Goal: Transaction & Acquisition: Purchase product/service

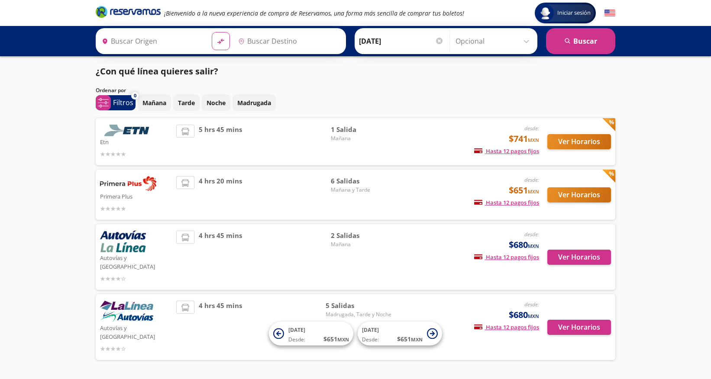
type input "[GEOGRAPHIC_DATA], [GEOGRAPHIC_DATA]"
type input "Uruapan, [GEOGRAPHIC_DATA]"
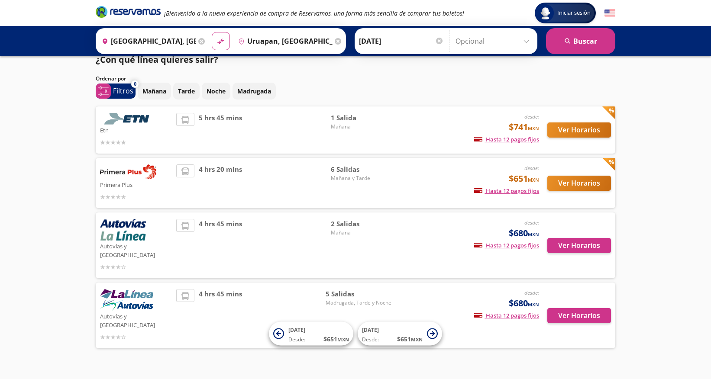
click at [239, 296] on span "4 hrs 45 mins" at bounding box center [220, 315] width 43 height 53
click at [584, 308] on button "Ver Horarios" at bounding box center [580, 315] width 64 height 15
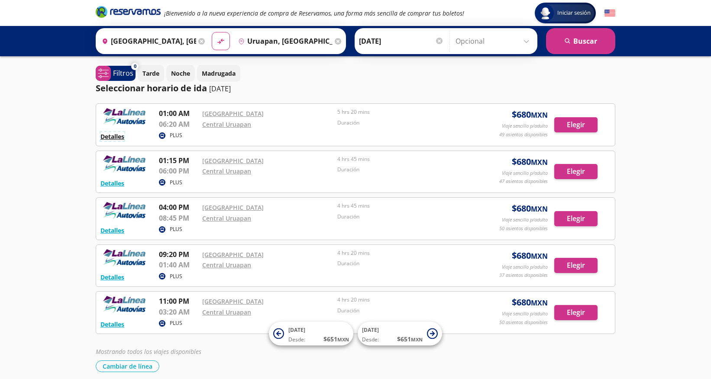
click at [113, 136] on button "Detalles" at bounding box center [112, 136] width 24 height 9
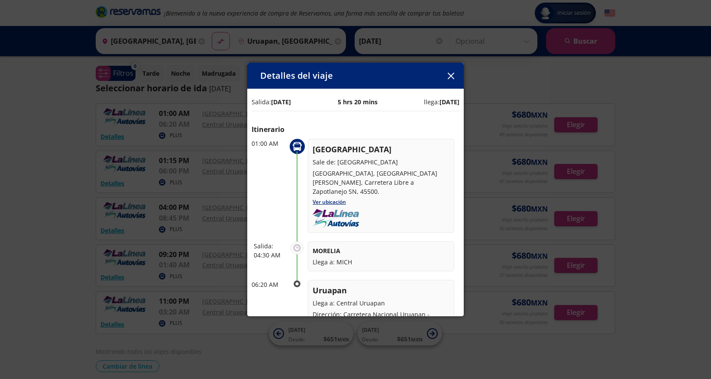
click at [450, 75] on icon "button" at bounding box center [451, 76] width 6 height 6
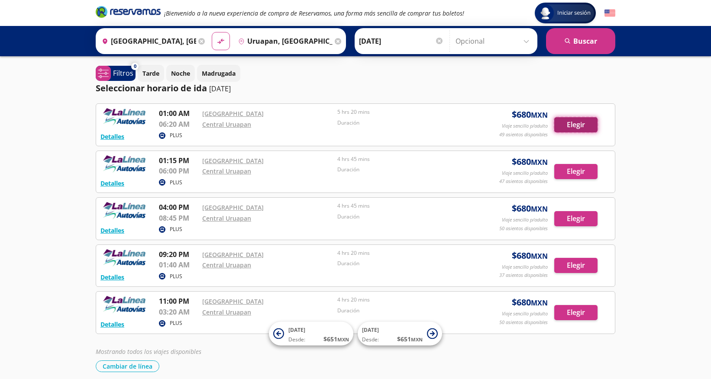
click at [581, 123] on button "Elegir" at bounding box center [575, 124] width 43 height 15
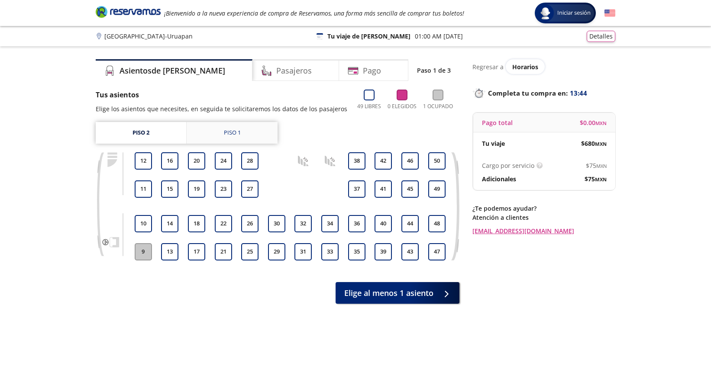
click at [217, 136] on link "Piso 1" at bounding box center [232, 133] width 91 height 22
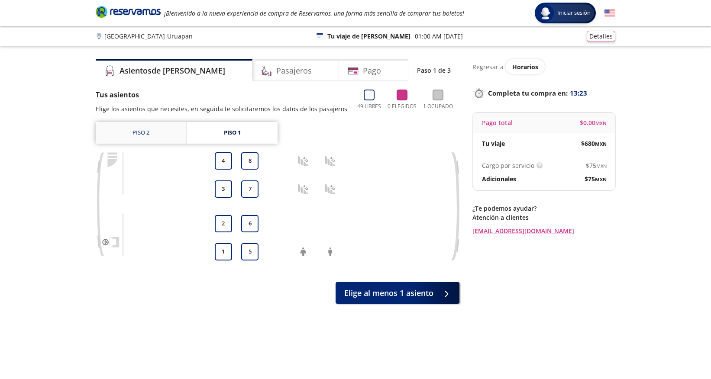
click at [156, 139] on link "Piso 2" at bounding box center [141, 133] width 91 height 22
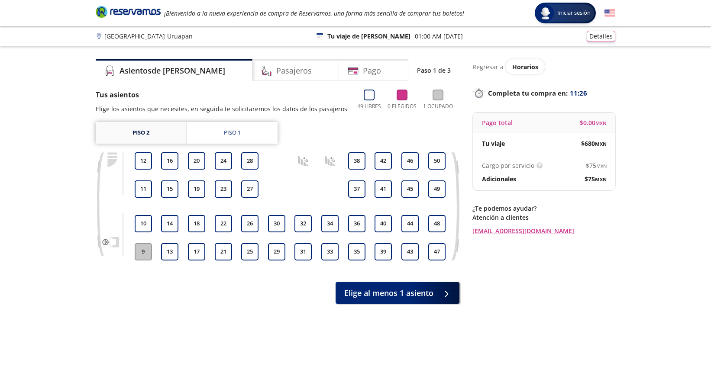
click at [141, 132] on link "Piso 2" at bounding box center [141, 133] width 91 height 22
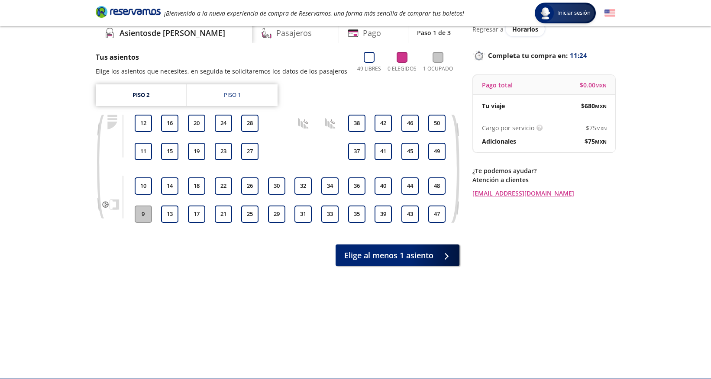
scroll to position [39, 0]
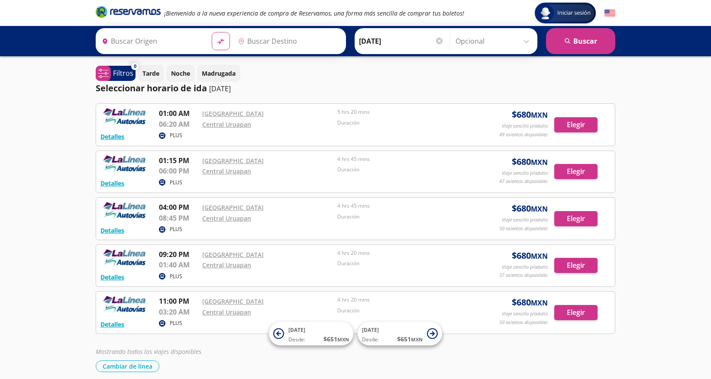
type input "[GEOGRAPHIC_DATA], [GEOGRAPHIC_DATA]"
type input "Uruapan, [GEOGRAPHIC_DATA]"
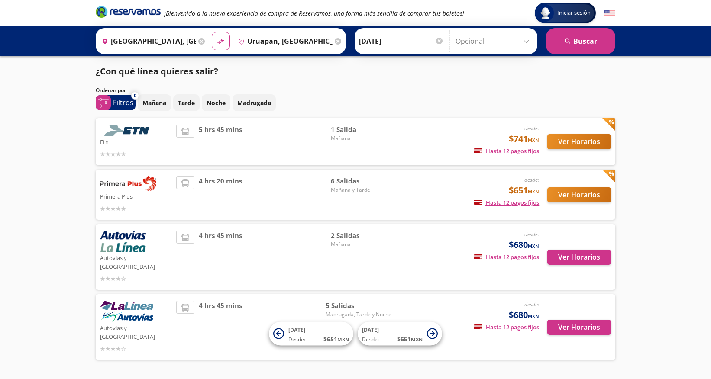
scroll to position [12, 0]
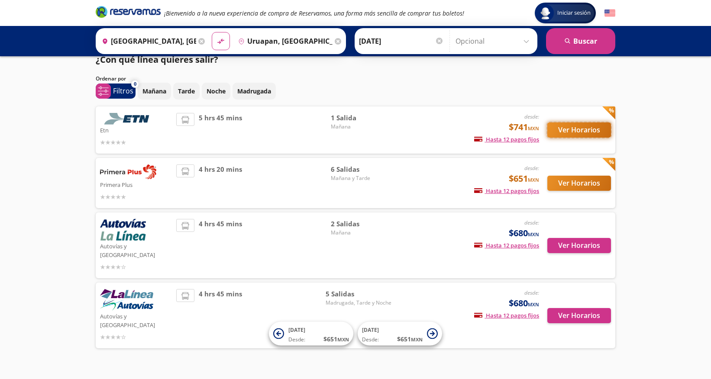
click at [561, 130] on button "Ver Horarios" at bounding box center [580, 130] width 64 height 15
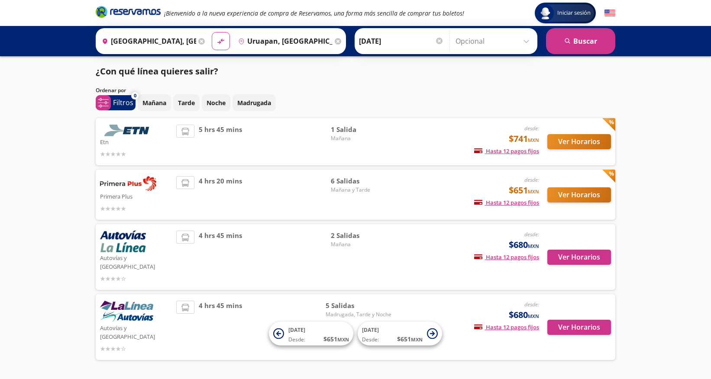
scroll to position [12, 0]
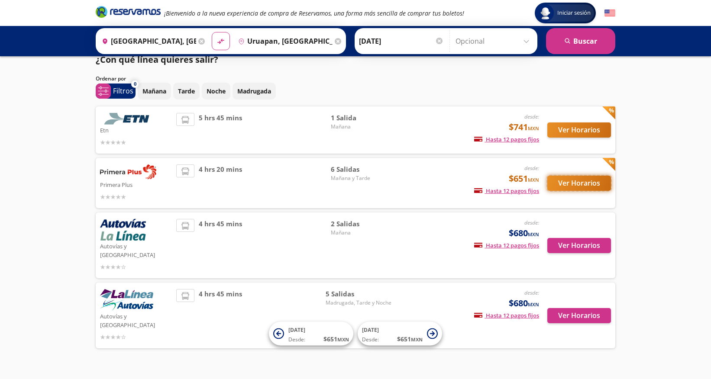
click at [571, 182] on button "Ver Horarios" at bounding box center [580, 183] width 64 height 15
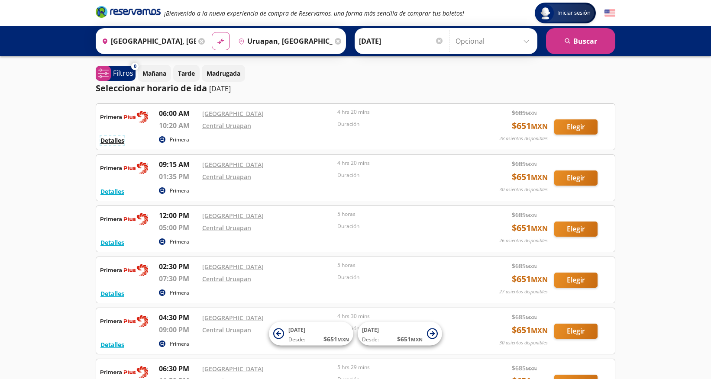
click at [117, 140] on button "Detalles" at bounding box center [112, 140] width 24 height 9
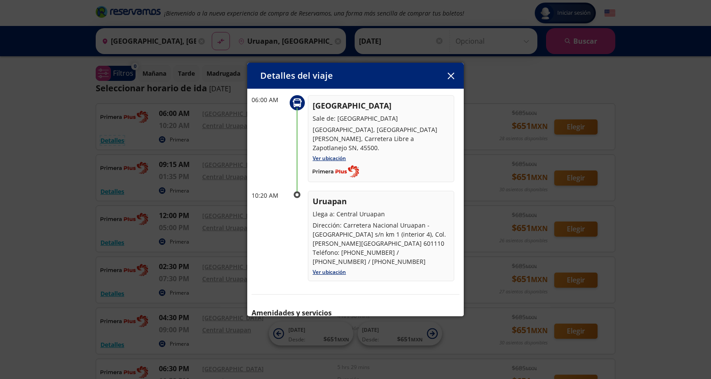
scroll to position [45, 0]
click at [450, 76] on icon "button" at bounding box center [451, 76] width 6 height 6
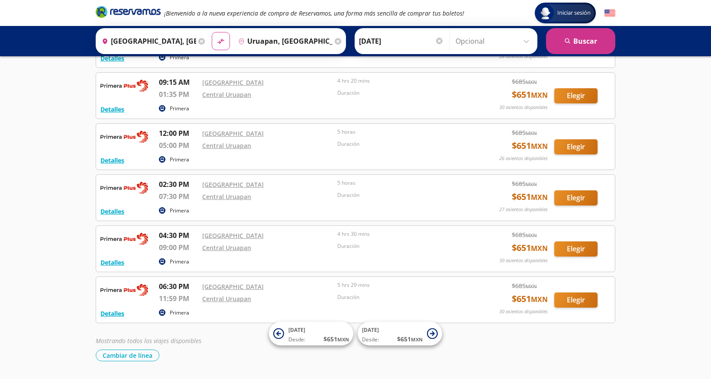
scroll to position [0, 0]
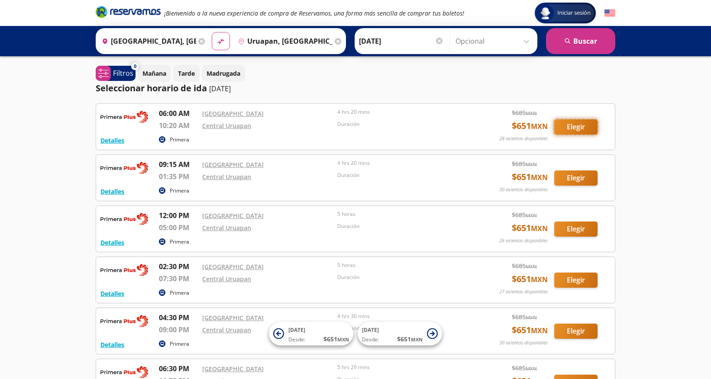
click at [574, 127] on button "Elegir" at bounding box center [575, 127] width 43 height 15
